Goal: Task Accomplishment & Management: Use online tool/utility

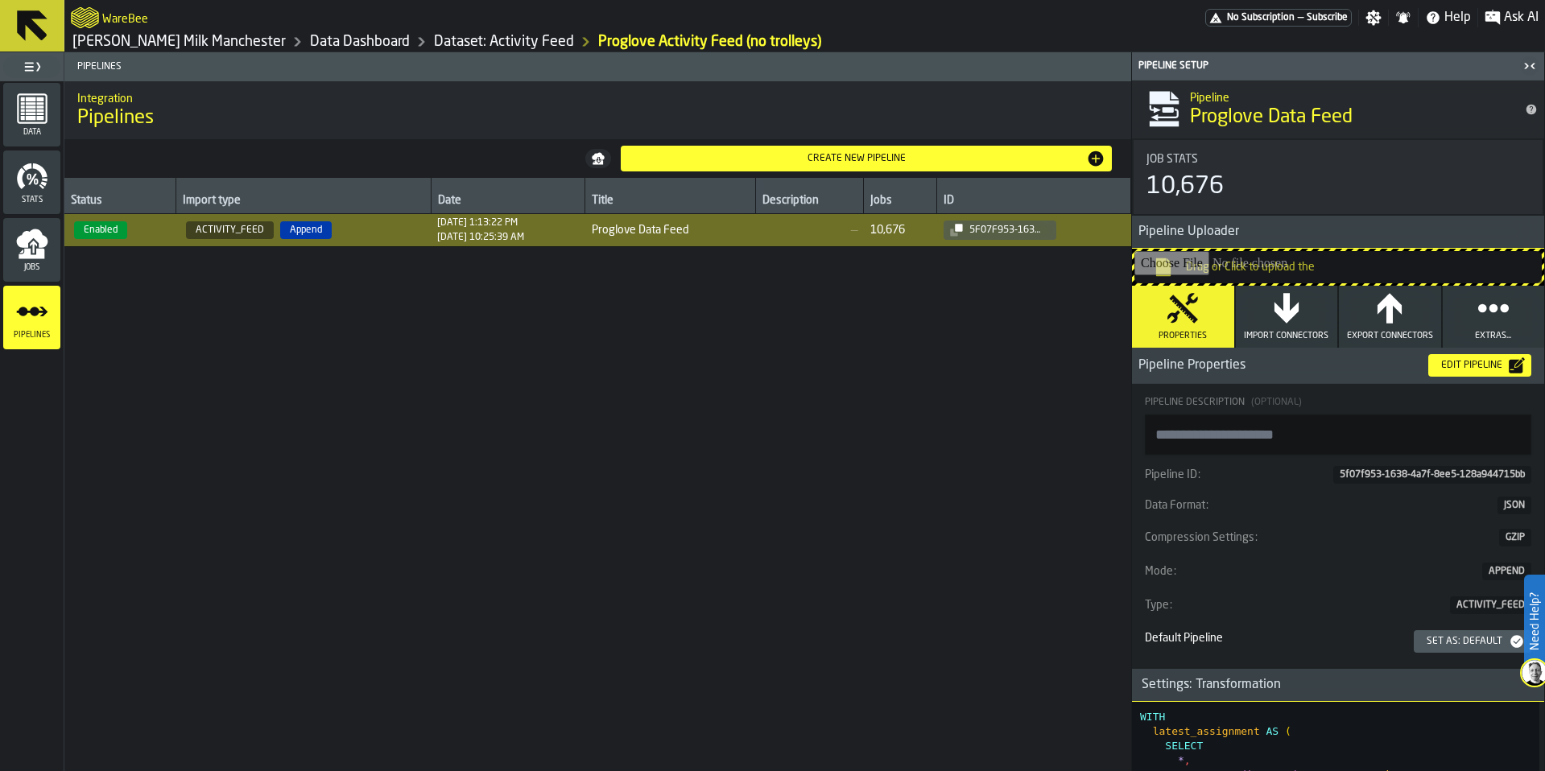
scroll to position [1271, 0]
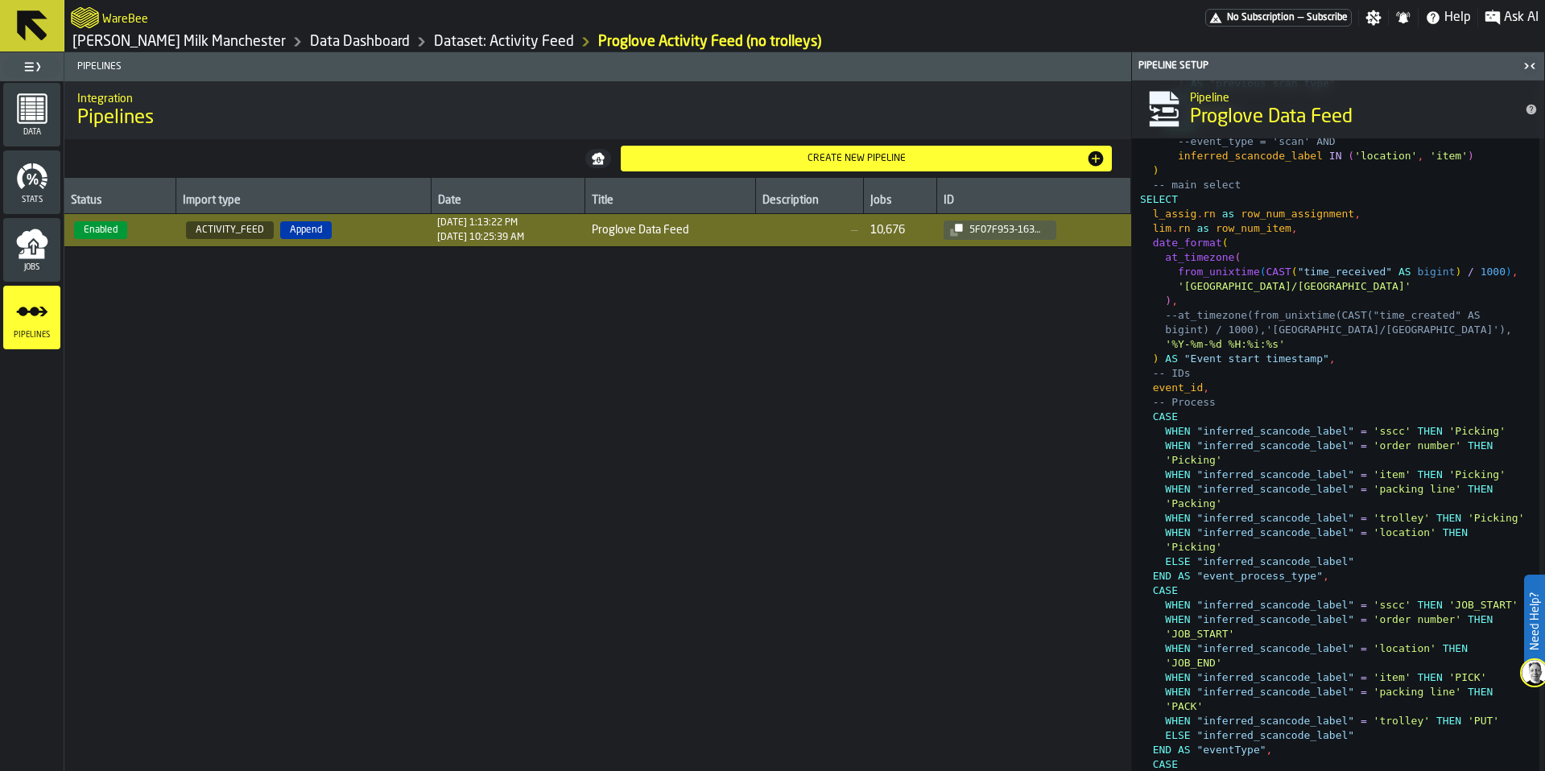
click at [310, 48] on link "Data Dashboard" at bounding box center [360, 42] width 100 height 18
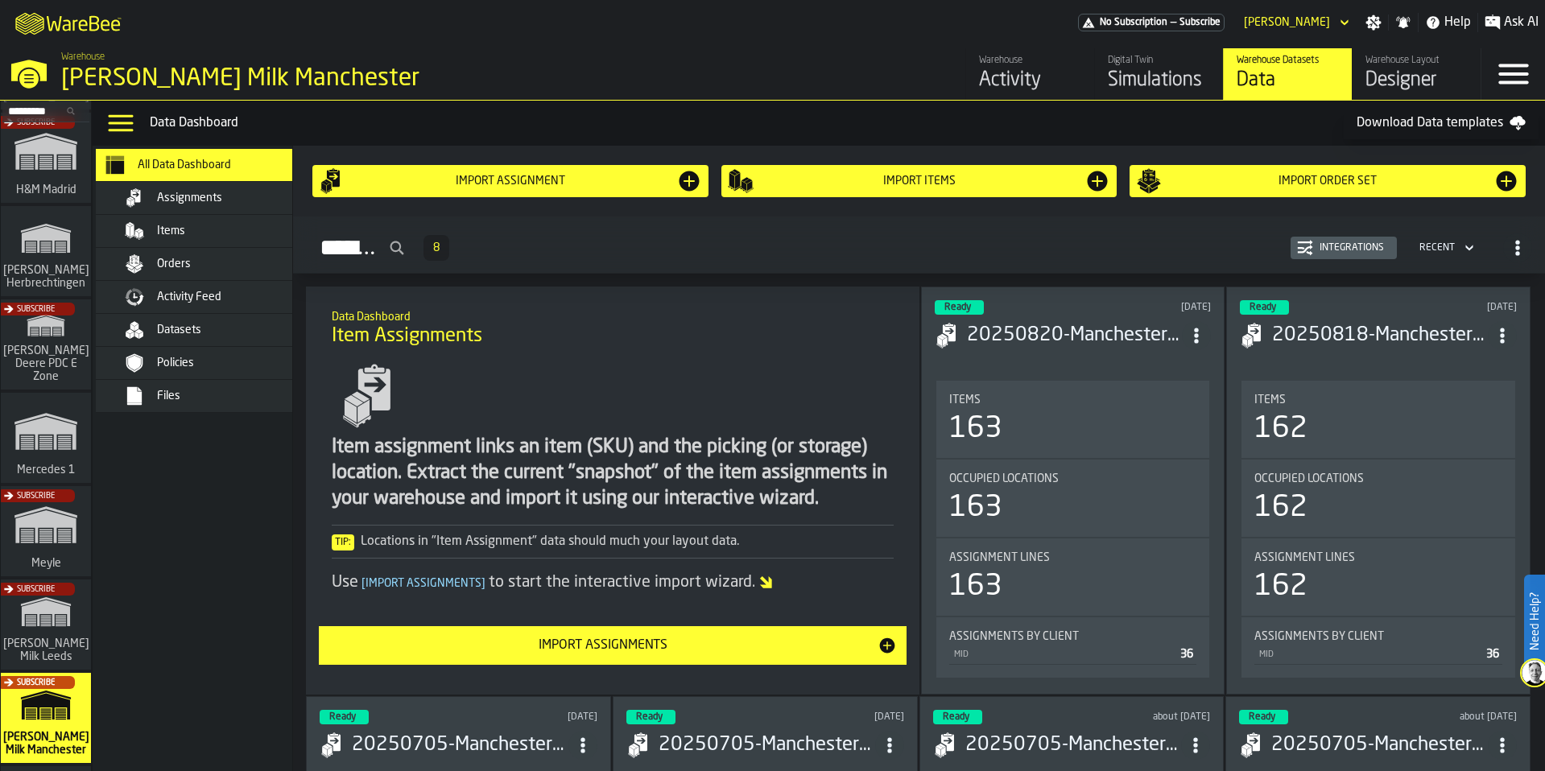
scroll to position [290, 0]
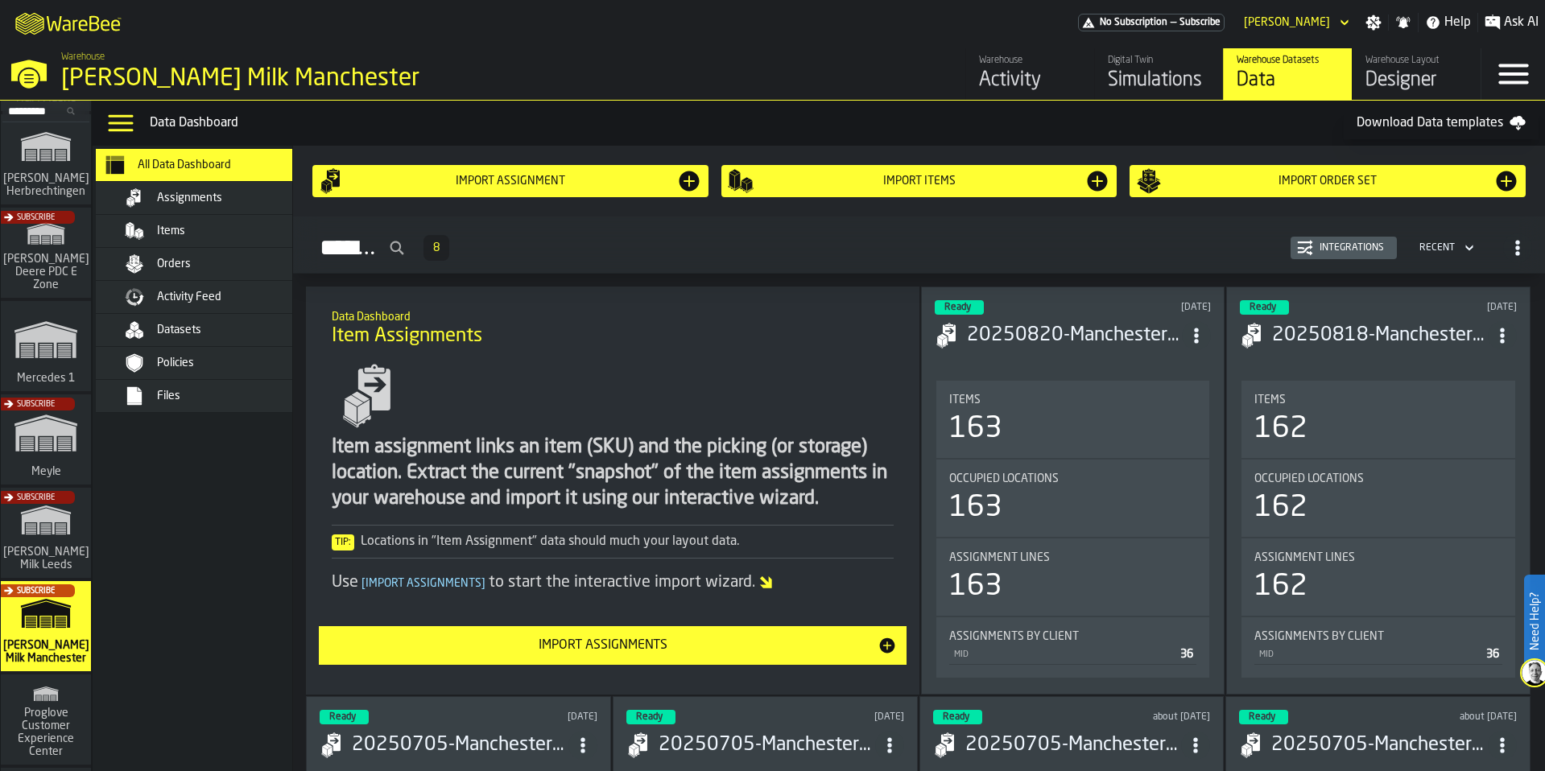
click at [182, 332] on span "Datasets" at bounding box center [179, 330] width 44 height 13
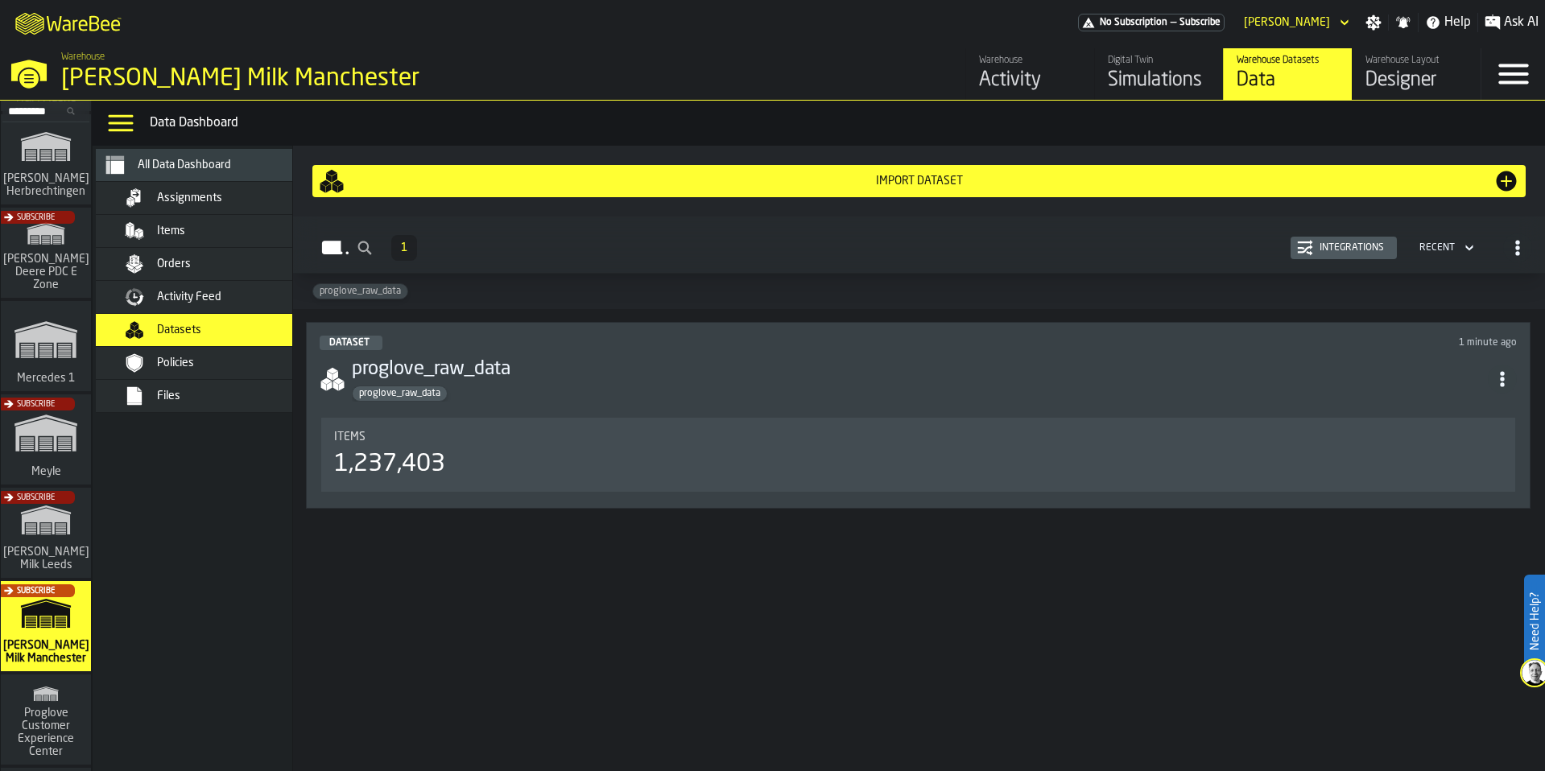
click at [157, 302] on span "Activity Feed" at bounding box center [189, 297] width 64 height 13
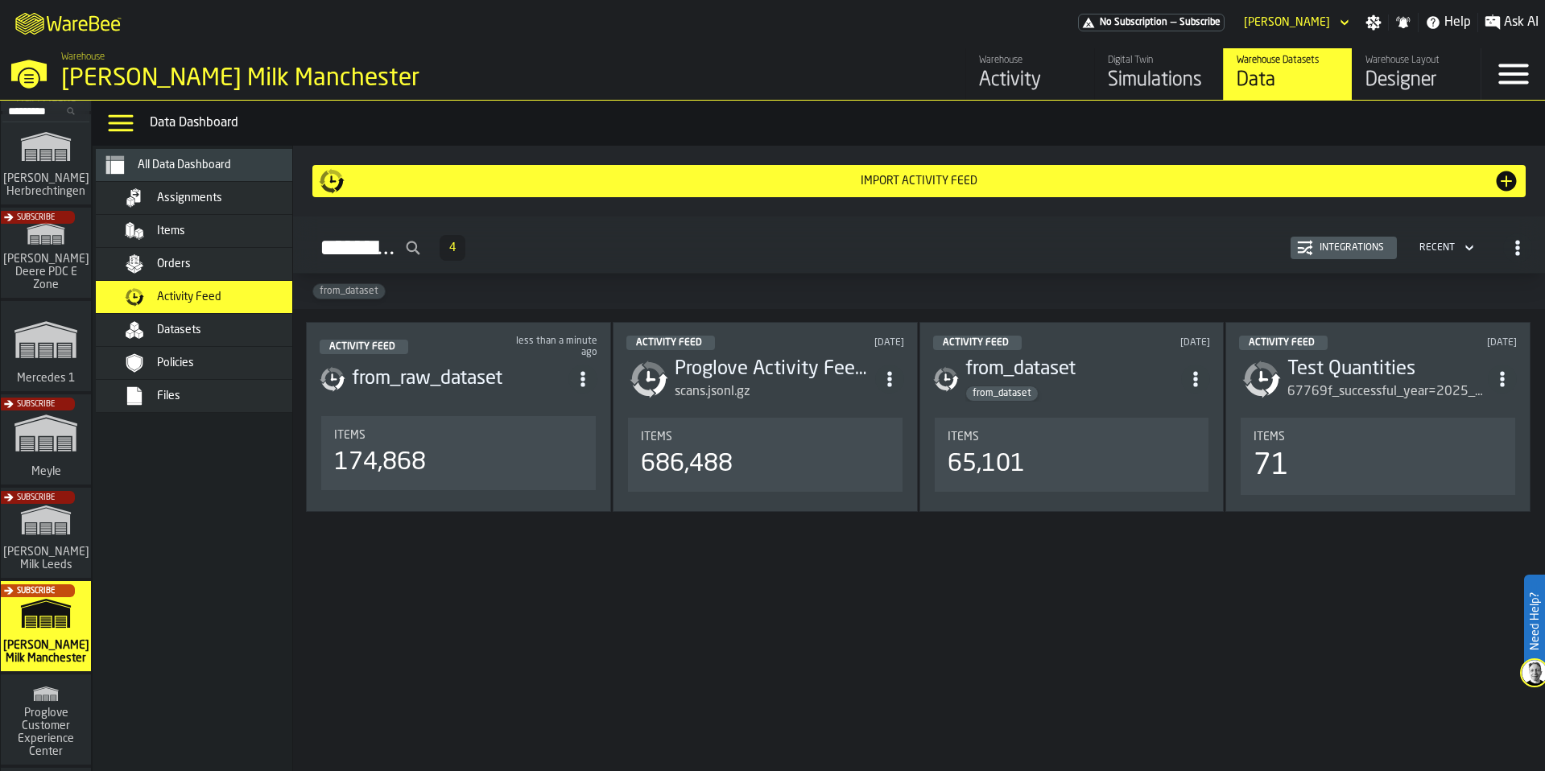
click at [830, 352] on header "Activity Feed [DATE] Proglove Activity Feed (no trolleys) scans.jsonl.gz" at bounding box center [765, 369] width 278 height 66
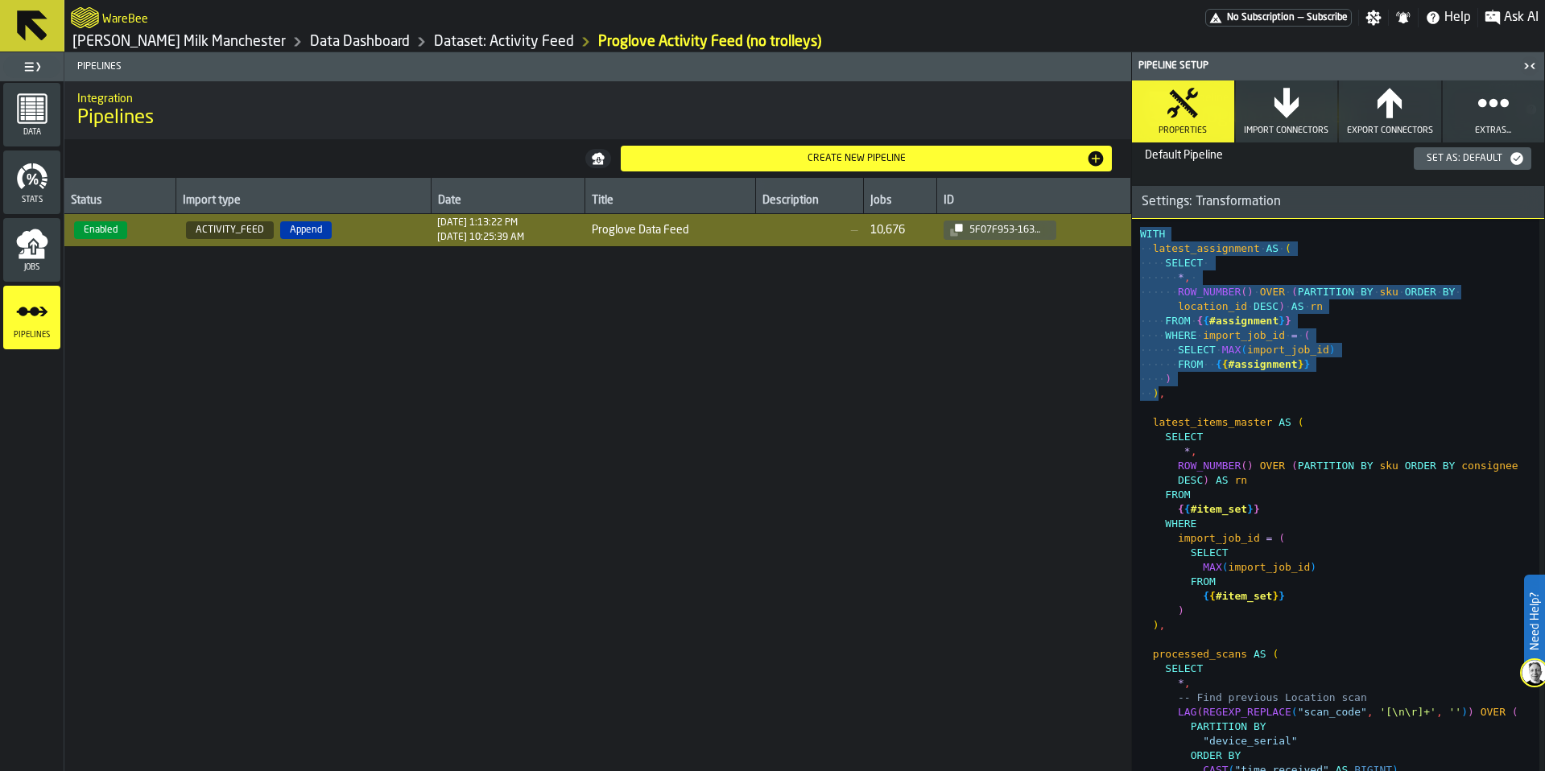
drag, startPoint x: 1159, startPoint y: 398, endPoint x: 1136, endPoint y: 232, distance: 167.4
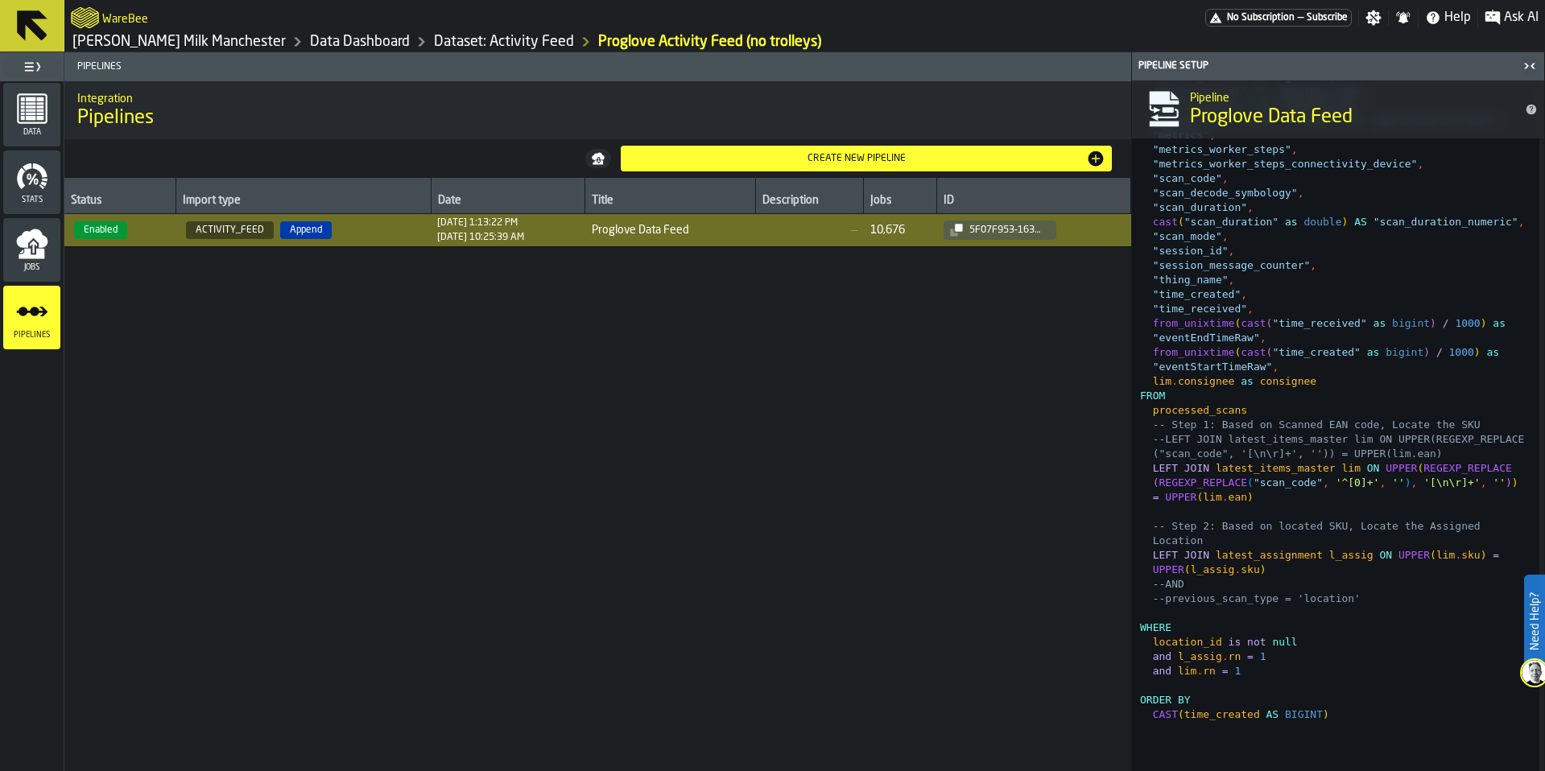
scroll to position [2801, 0]
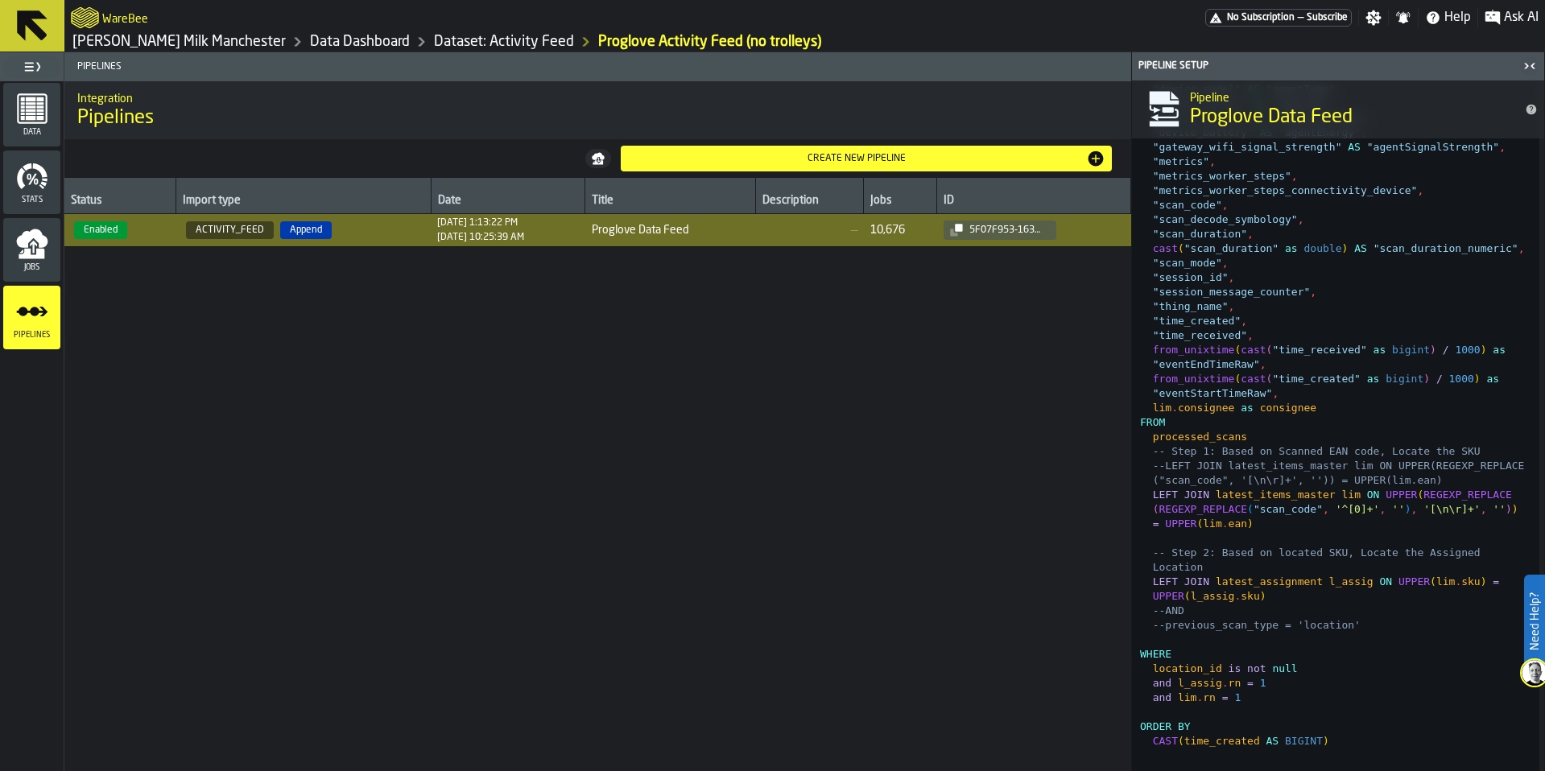
type textarea "**********"
drag, startPoint x: 1153, startPoint y: 583, endPoint x: 1409, endPoint y: 596, distance: 256.3
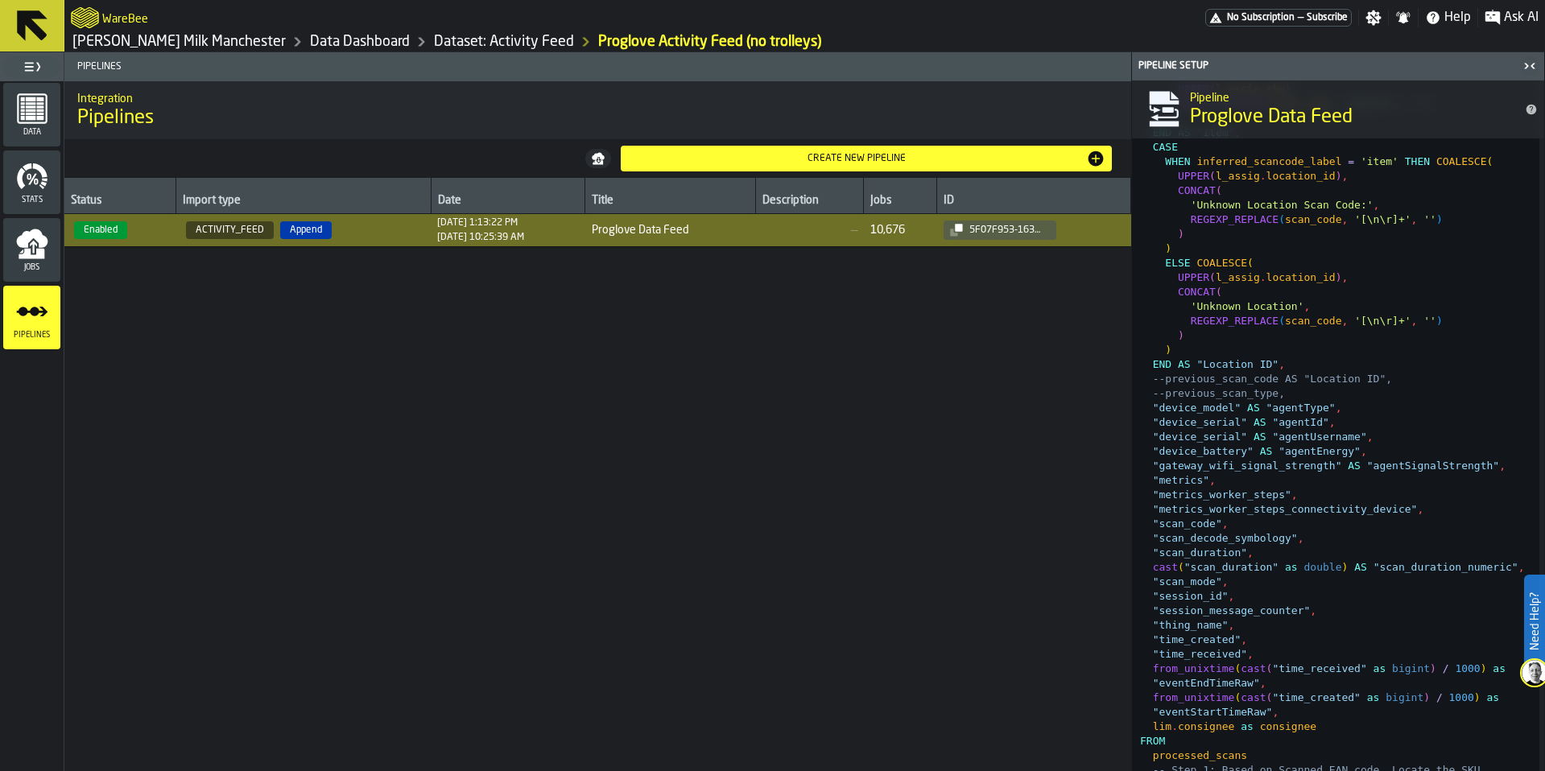
scroll to position [2511, 0]
